Goal: Information Seeking & Learning: Understand process/instructions

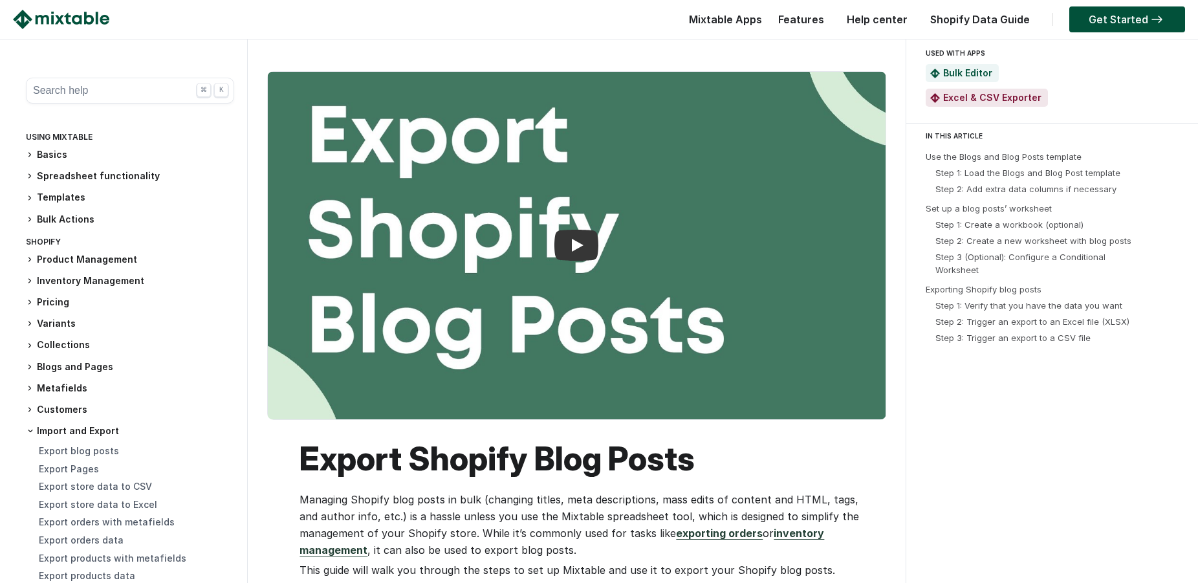
click at [80, 17] on img at bounding box center [61, 19] width 96 height 19
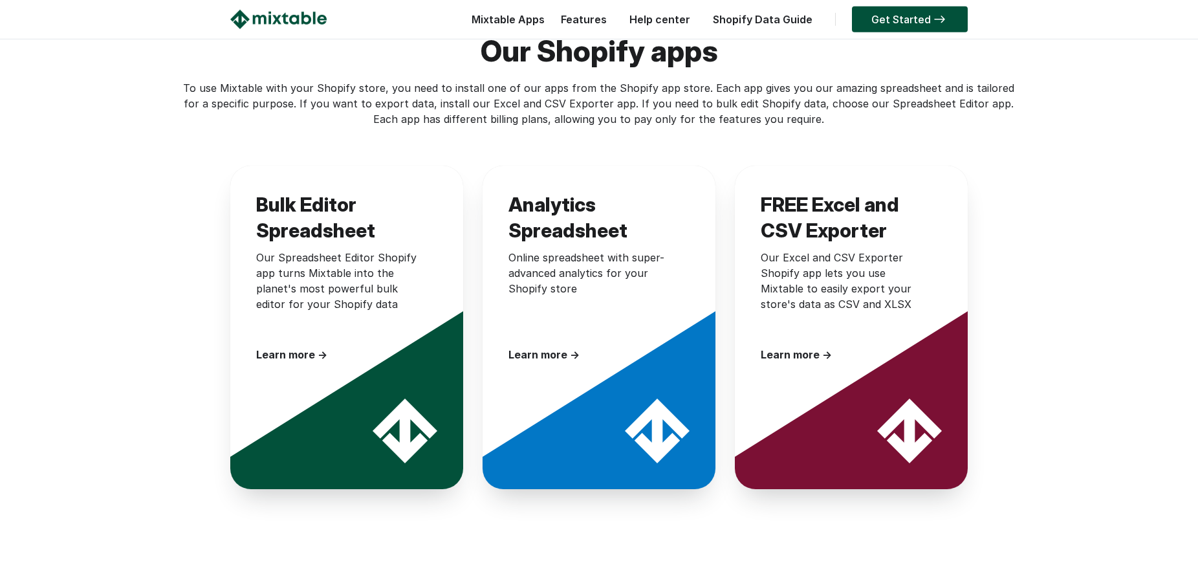
scroll to position [1833, 0]
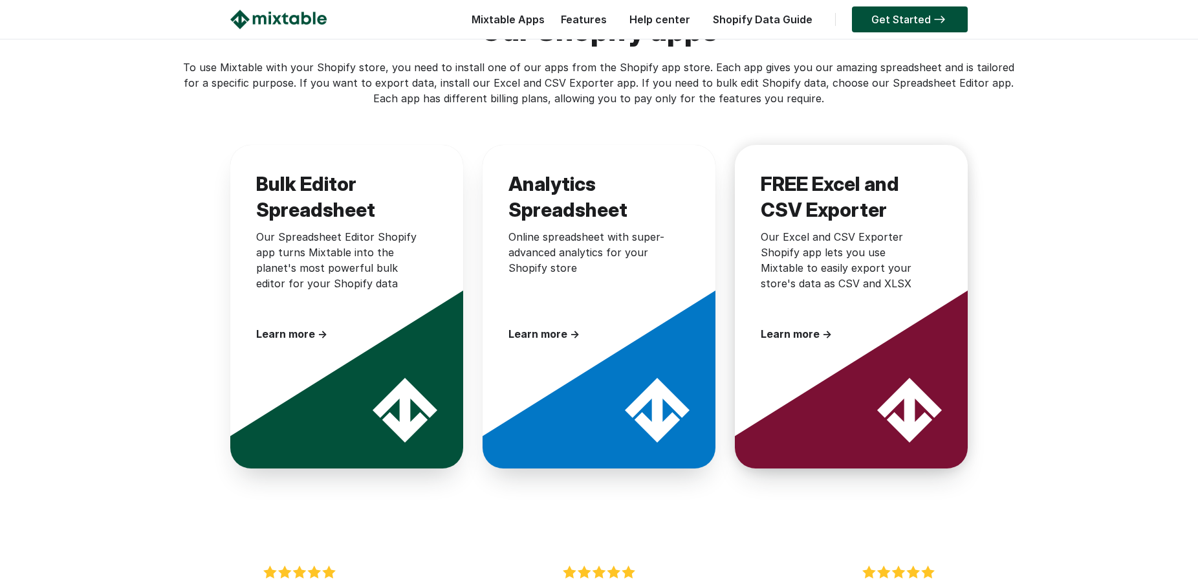
click at [816, 311] on div "FREE Excel and CSV Exporter Our Excel and CSV Exporter Shopify app lets you use…" at bounding box center [851, 256] width 233 height 223
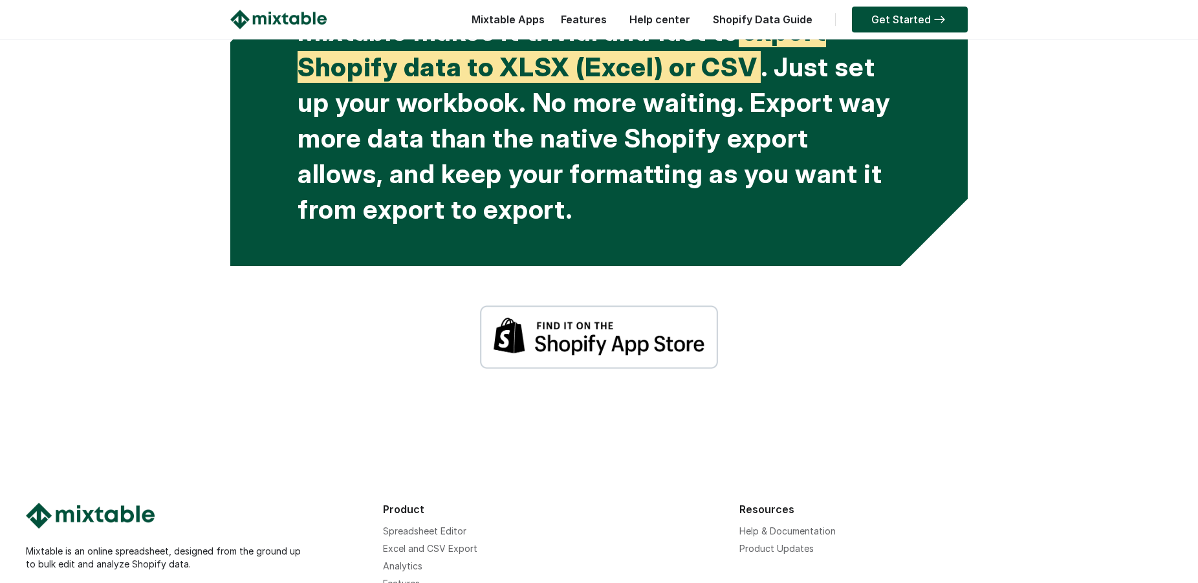
scroll to position [2535, 0]
